Goal: Check status

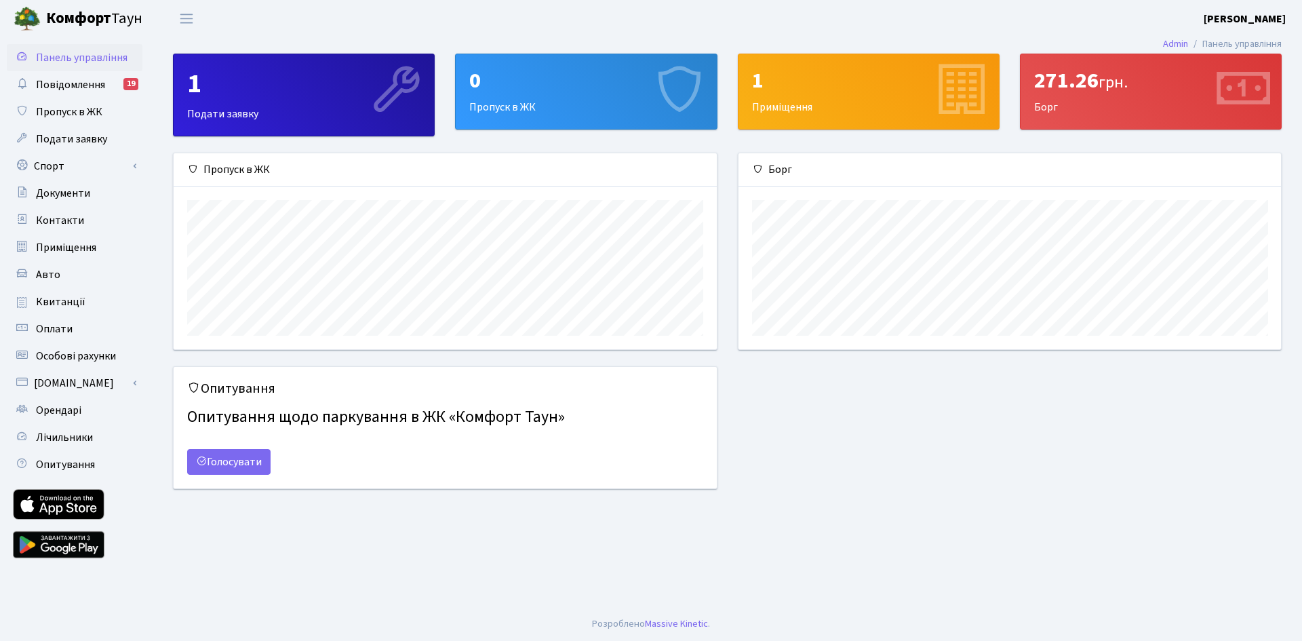
scroll to position [196, 543]
click at [64, 299] on span "Квитанції" at bounding box center [61, 301] width 50 height 15
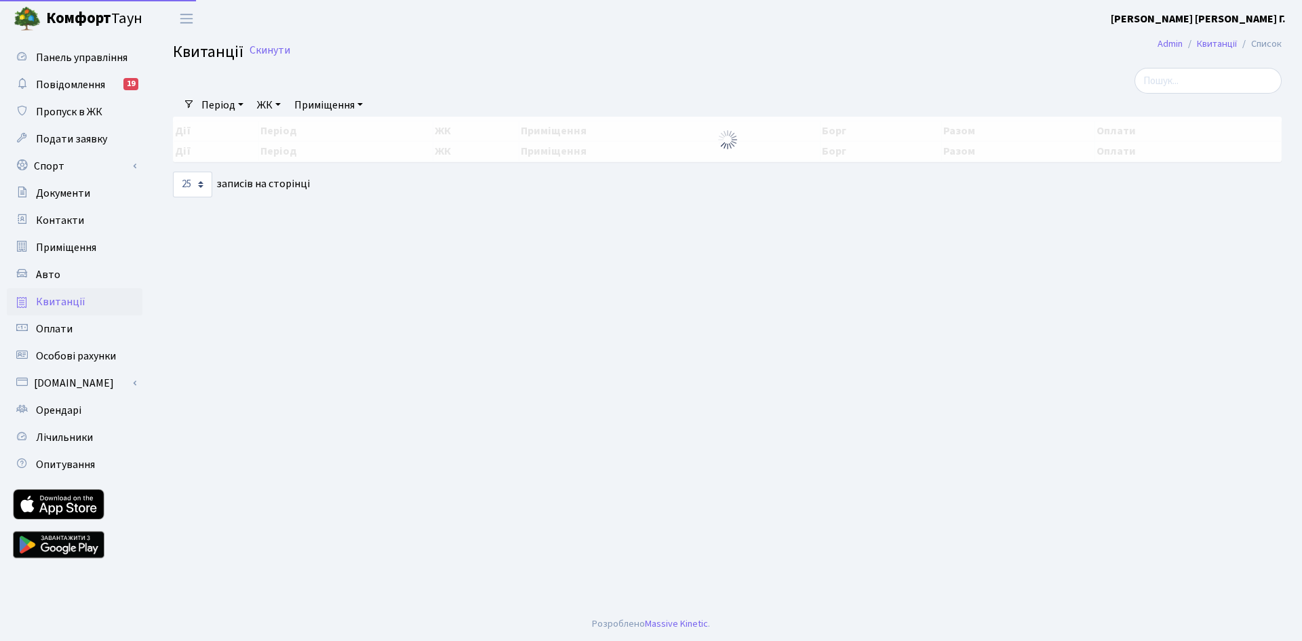
select select "25"
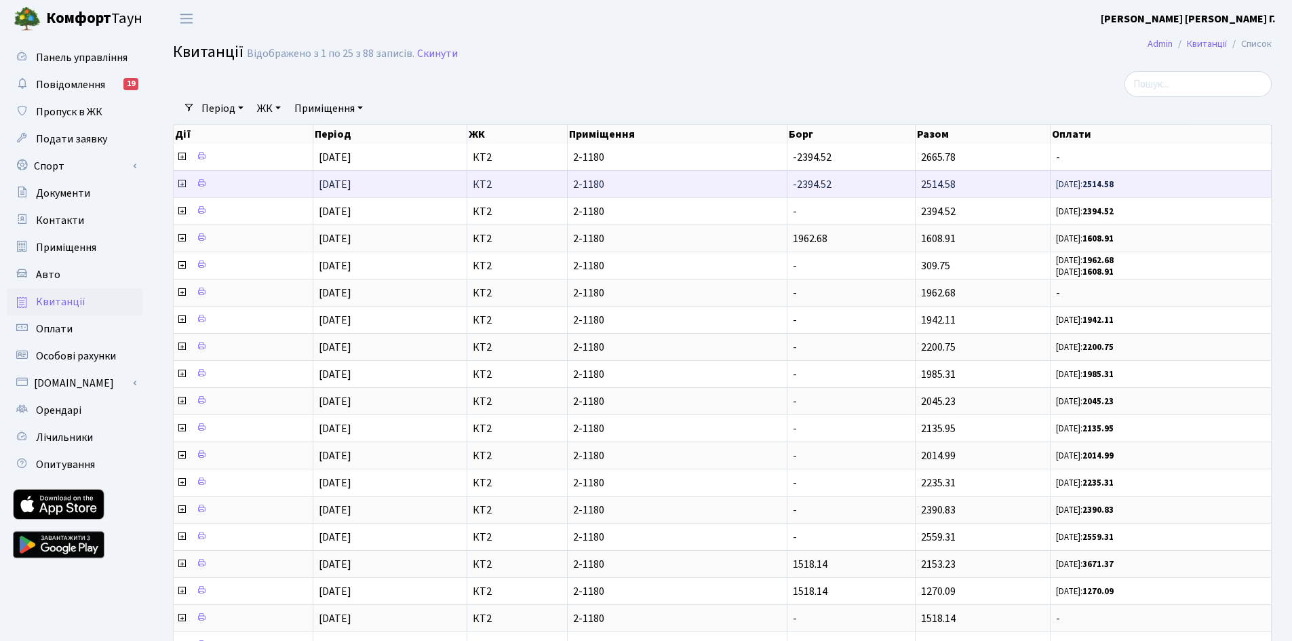
scroll to position [1, 0]
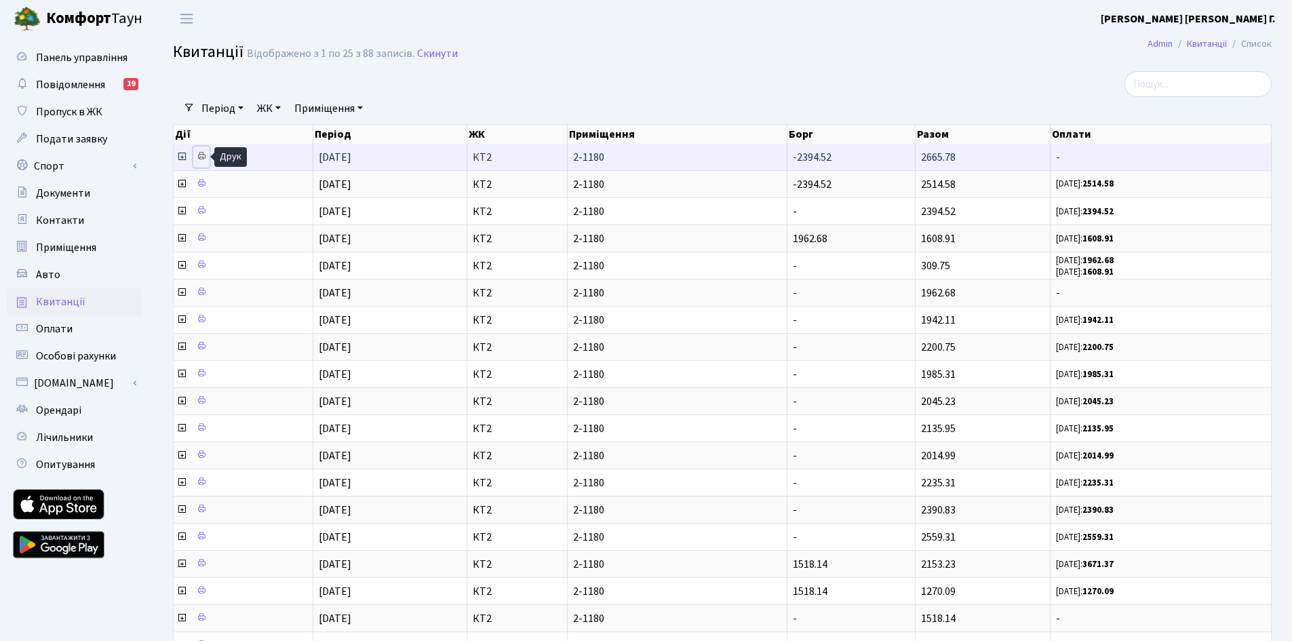
click at [201, 155] on icon at bounding box center [201, 155] width 9 height 9
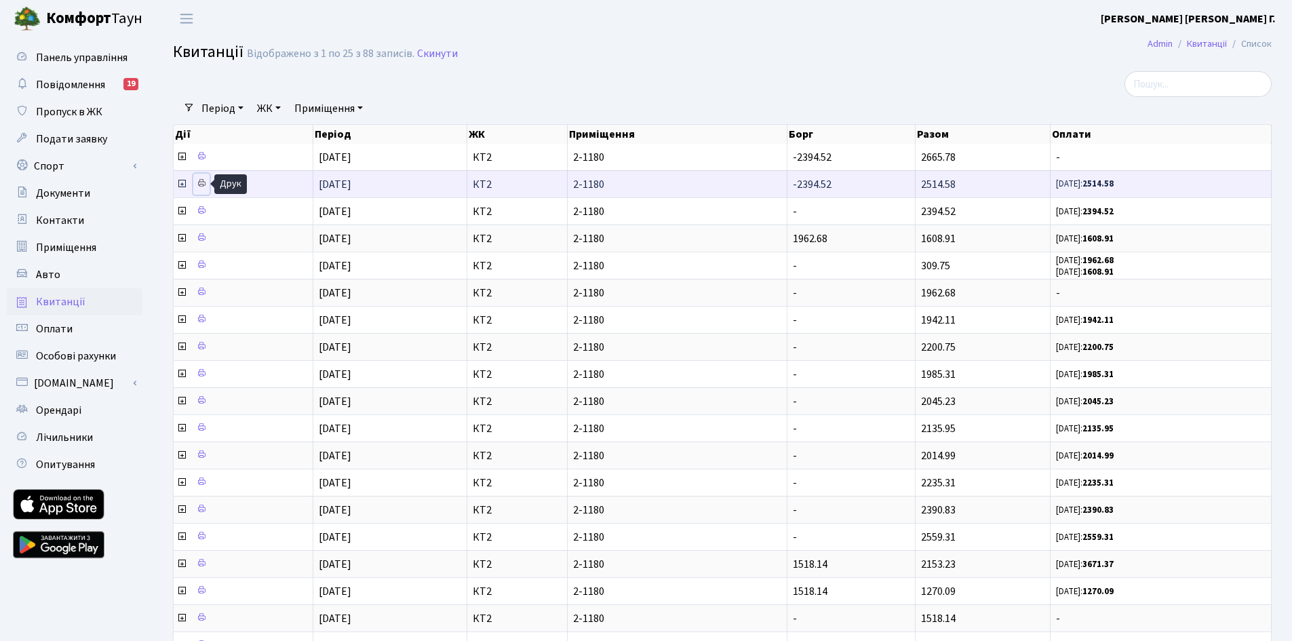
click at [204, 183] on icon at bounding box center [201, 182] width 9 height 9
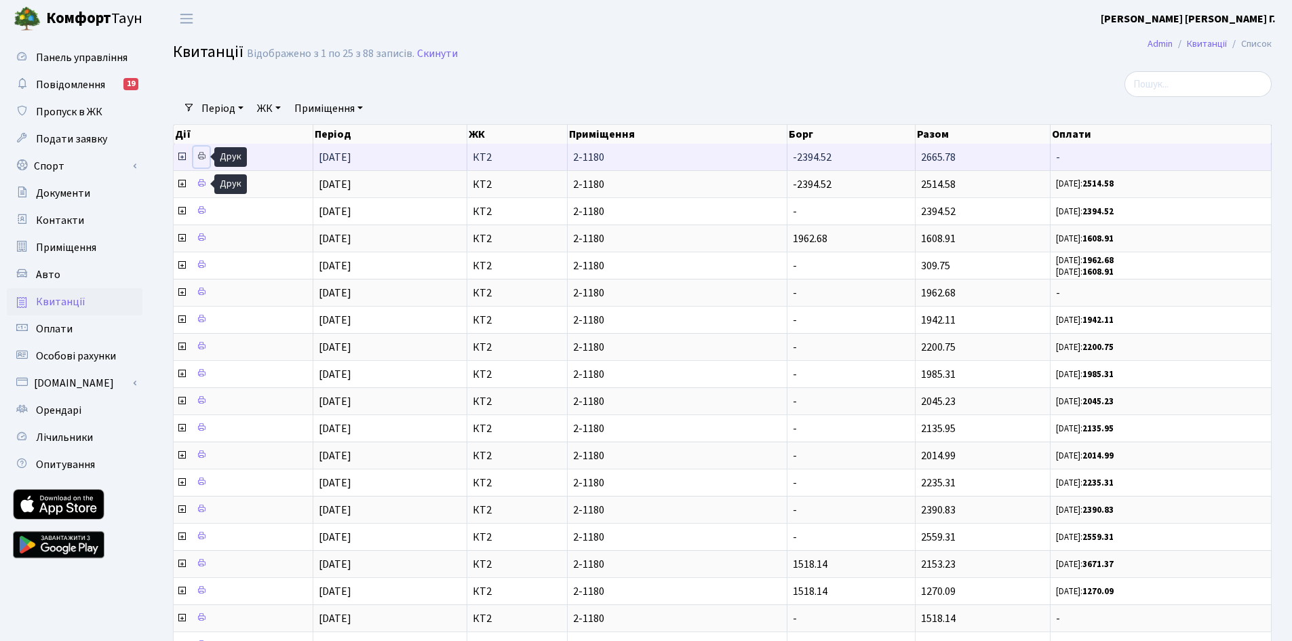
click at [202, 155] on icon at bounding box center [201, 155] width 9 height 9
